Goal: Task Accomplishment & Management: Complete application form

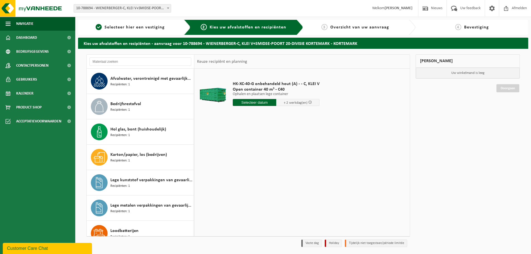
scroll to position [187, 0]
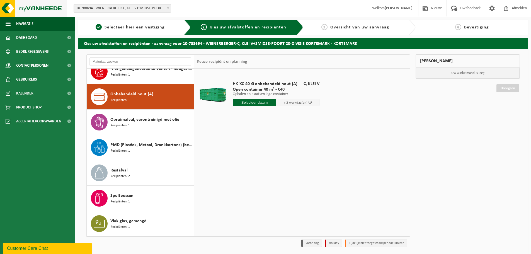
click at [13, 5] on img at bounding box center [33, 8] width 67 height 17
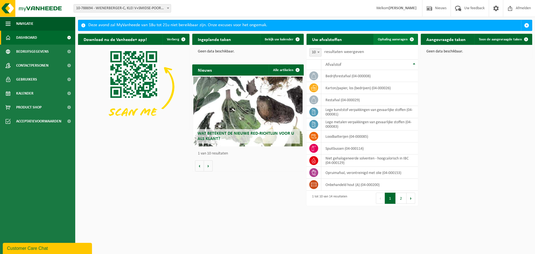
click at [393, 42] on link "Ophaling aanvragen" at bounding box center [396, 39] width 44 height 11
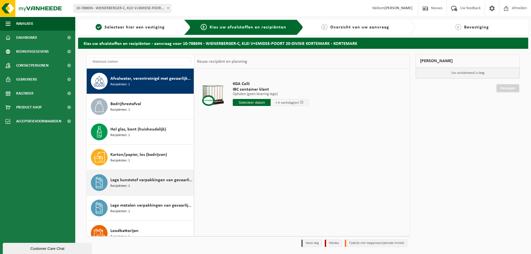
scroll to position [56, 0]
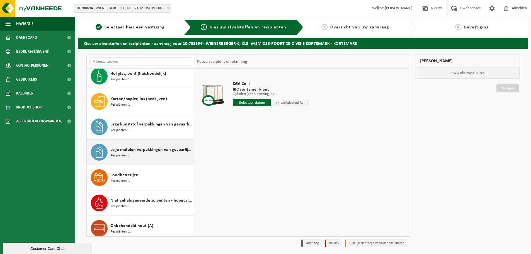
click at [135, 150] on span "Lege metalen verpakkingen van gevaarlijke stoffen" at bounding box center [151, 149] width 82 height 7
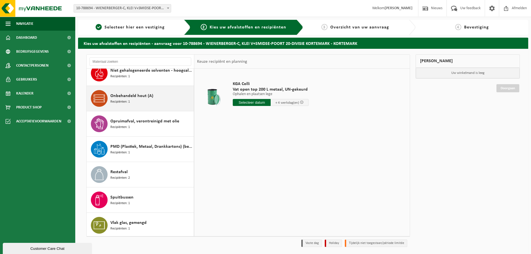
scroll to position [187, 0]
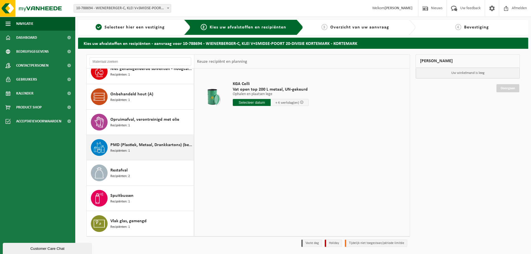
click at [125, 149] on span "Recipiënten: 1" at bounding box center [120, 150] width 20 height 5
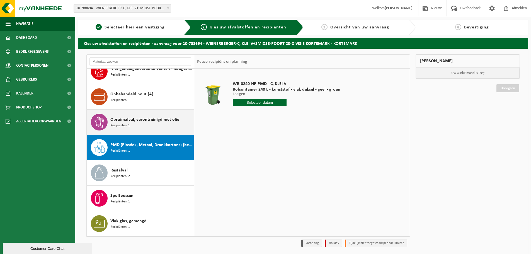
click at [126, 121] on span "Opruimafval, verontreinigd met olie" at bounding box center [144, 119] width 69 height 7
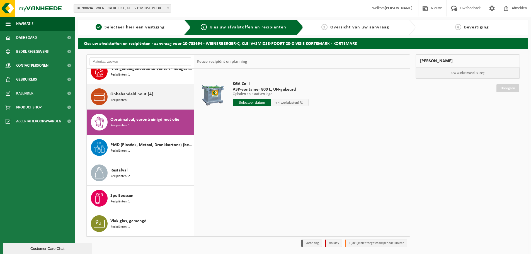
scroll to position [132, 0]
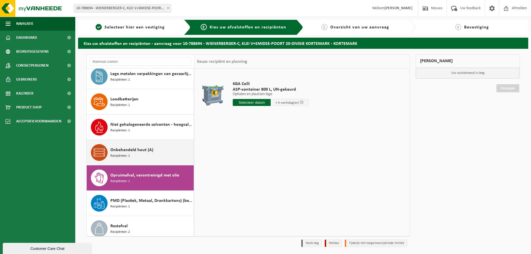
click at [137, 151] on span "Onbehandeld hout (A)" at bounding box center [131, 150] width 43 height 7
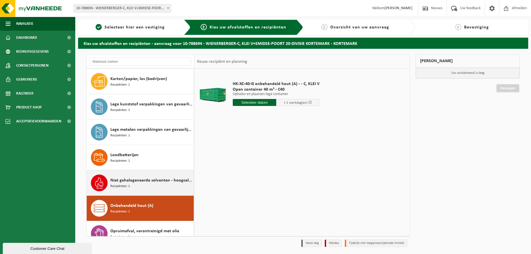
click at [125, 187] on span "Recipiënten: 1" at bounding box center [120, 186] width 20 height 5
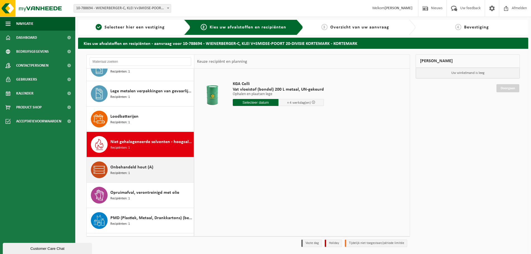
scroll to position [66, 0]
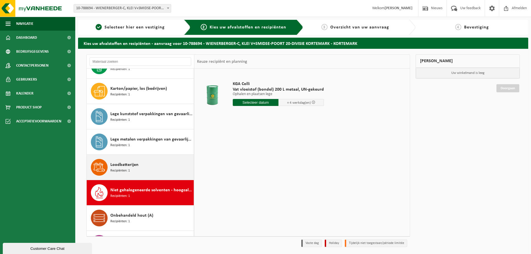
click at [122, 169] on span "Recipiënten: 1" at bounding box center [120, 170] width 20 height 5
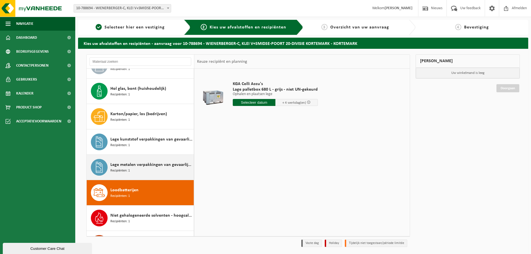
click at [125, 163] on span "Lege metalen verpakkingen van gevaarlijke stoffen" at bounding box center [151, 164] width 82 height 7
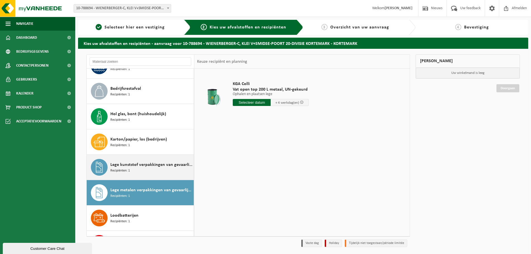
click at [141, 162] on span "Lege kunststof verpakkingen van gevaarlijke stoffen" at bounding box center [151, 164] width 82 height 7
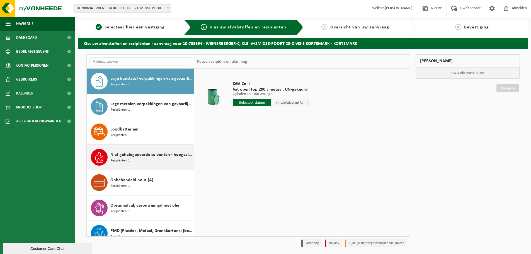
scroll to position [0, 0]
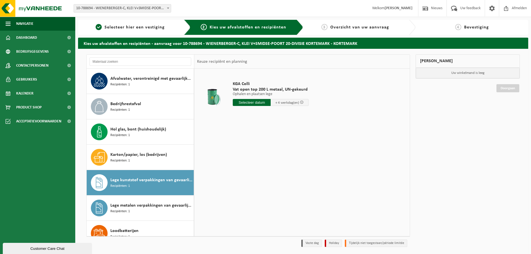
click at [120, 6] on span "10-788694 - WIENERBERGER-C, KLEI V+SMIDSE-POORT 20-DIVISIE KORTEMARK - KORTEMARK" at bounding box center [122, 8] width 97 height 8
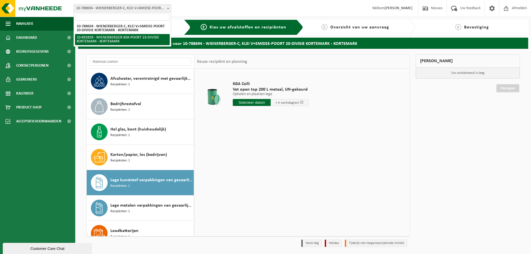
select select "115498"
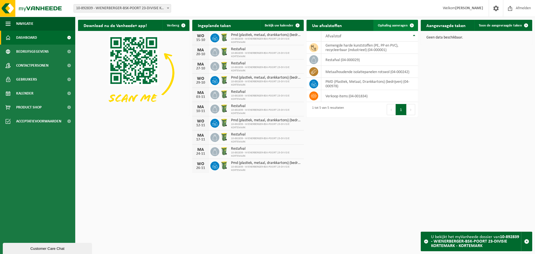
click at [397, 23] on link "Ophaling aanvragen" at bounding box center [396, 25] width 44 height 11
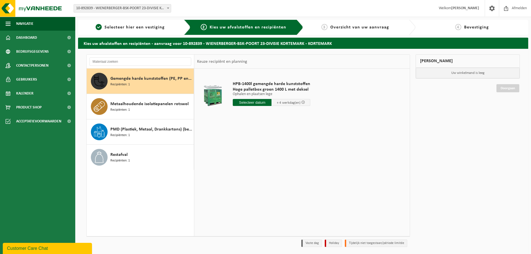
click at [144, 83] on div "Gemengde harde kunststoffen (PE, PP en PVC), recycleerbaar (industrieel) Recipi…" at bounding box center [151, 81] width 82 height 17
click at [249, 102] on input "text" at bounding box center [252, 102] width 39 height 7
click at [255, 102] on input "text" at bounding box center [252, 102] width 39 height 7
click at [134, 74] on div "Gemengde harde kunststoffen (PE, PP en PVC), recycleerbaar (industrieel) Recipi…" at bounding box center [151, 81] width 82 height 17
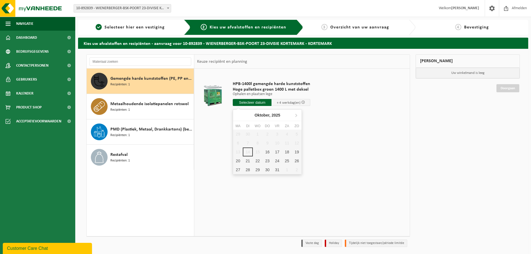
click at [262, 101] on input "text" at bounding box center [252, 102] width 39 height 7
click at [268, 150] on div "16" at bounding box center [268, 152] width 10 height 9
type input "Van 2025-10-16"
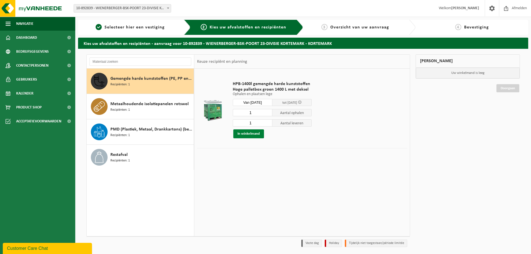
click at [248, 134] on button "In winkelmand" at bounding box center [248, 133] width 31 height 9
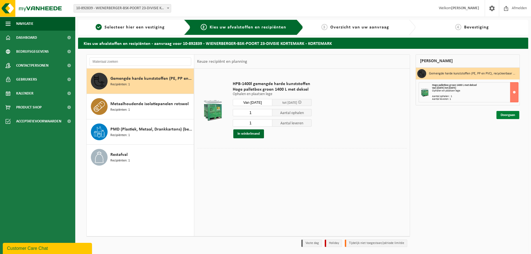
click at [504, 115] on link "Doorgaan" at bounding box center [508, 115] width 23 height 8
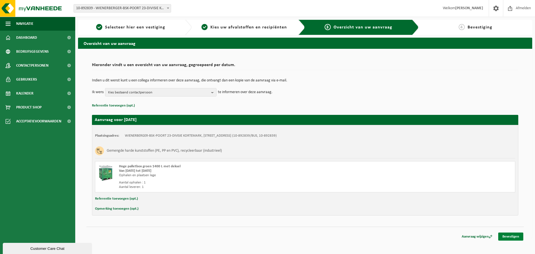
click at [512, 238] on link "Bevestigen" at bounding box center [511, 237] width 25 height 8
